Goal: Information Seeking & Learning: Check status

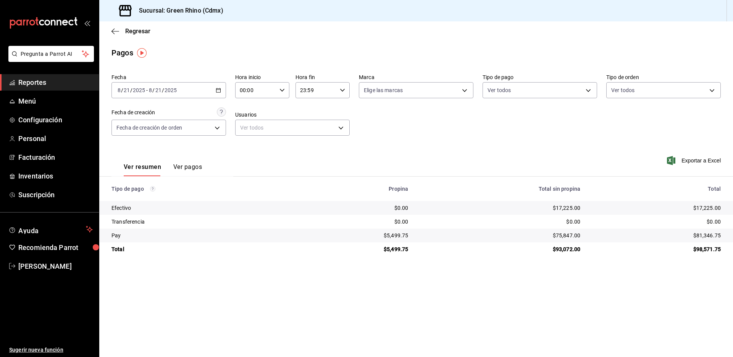
click at [35, 87] on span "Reportes" at bounding box center [55, 82] width 74 height 10
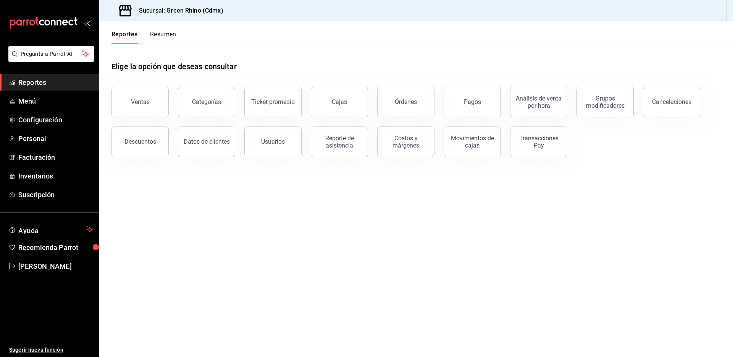
click at [494, 186] on main "Elige la opción que deseas consultar Ventas Categorías Ticket promedio Cajas Ór…" at bounding box center [416, 200] width 634 height 313
click at [533, 152] on button "Transacciones Pay" at bounding box center [538, 141] width 57 height 31
click at [456, 104] on button "Pagos" at bounding box center [472, 102] width 57 height 31
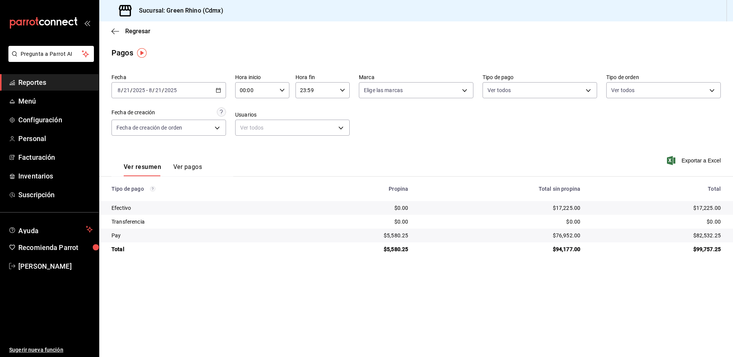
click at [522, 176] on th "Total sin propina" at bounding box center [500, 188] width 172 height 24
click at [131, 35] on div "Regresar" at bounding box center [416, 30] width 634 height 19
click at [355, 151] on div "Ver resumen Ver pagos Exportar a Excel" at bounding box center [416, 165] width 634 height 40
click at [454, 157] on div "Ver resumen Ver pagos Exportar a Excel" at bounding box center [416, 165] width 634 height 40
click at [140, 31] on span "Regresar" at bounding box center [137, 31] width 25 height 7
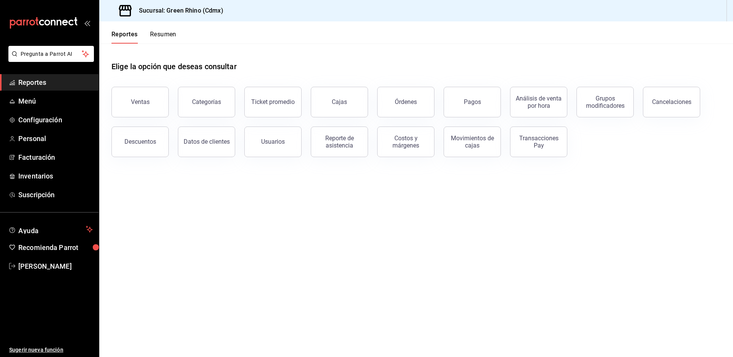
click at [154, 31] on button "Resumen" at bounding box center [163, 37] width 26 height 13
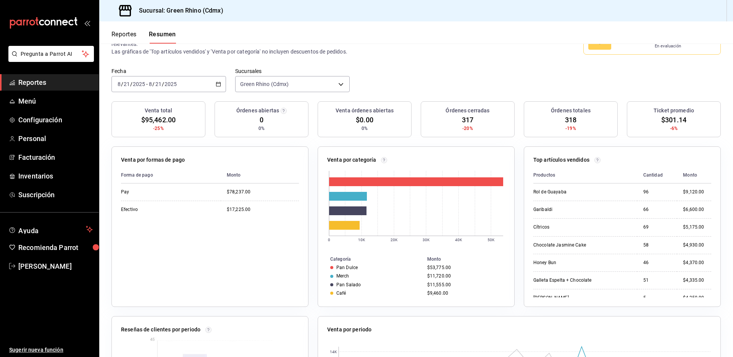
scroll to position [36, 0]
click at [437, 277] on div "$11,720.00" at bounding box center [464, 274] width 75 height 5
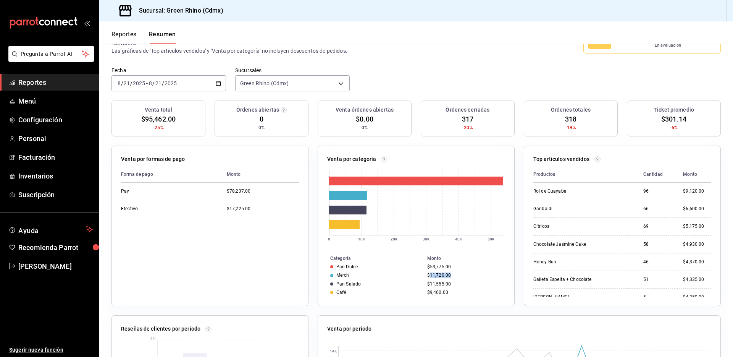
click at [438, 277] on div "$11,720.00" at bounding box center [464, 274] width 75 height 5
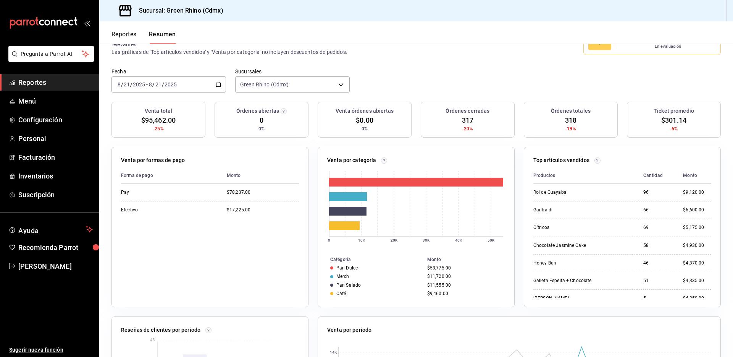
click at [443, 288] on td "$11,555.00" at bounding box center [469, 285] width 90 height 8
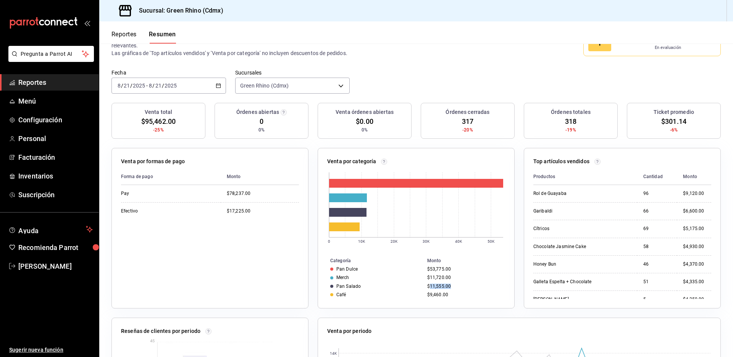
click at [443, 288] on div "$11,555.00" at bounding box center [464, 285] width 75 height 5
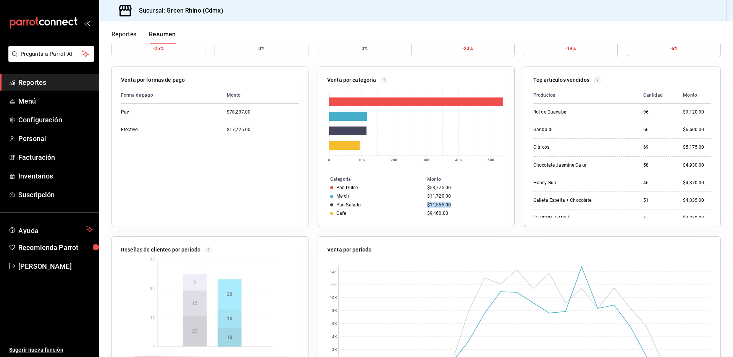
scroll to position [0, 0]
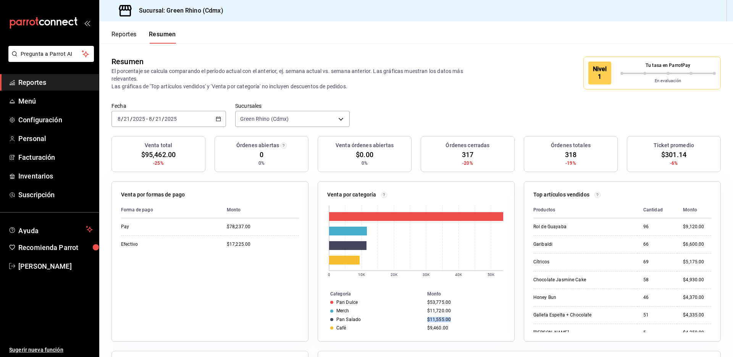
click at [134, 31] on button "Reportes" at bounding box center [124, 37] width 25 height 13
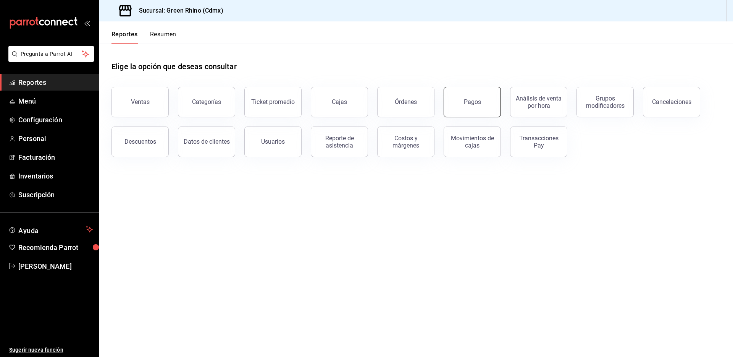
click at [459, 101] on button "Pagos" at bounding box center [472, 102] width 57 height 31
click at [483, 110] on button "Pagos" at bounding box center [472, 102] width 57 height 31
